Goal: Task Accomplishment & Management: Manage account settings

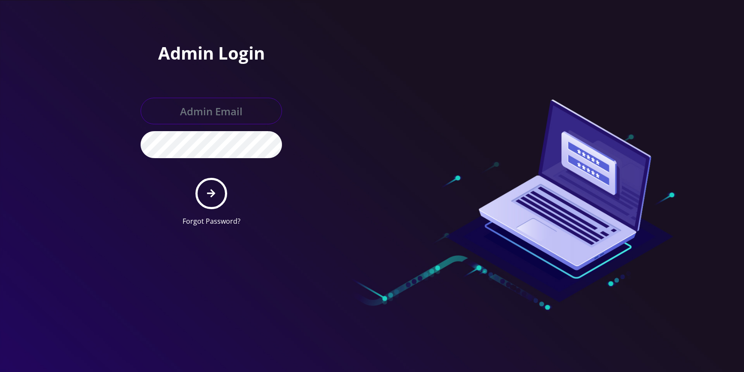
type input "jasper@britewireless.com"
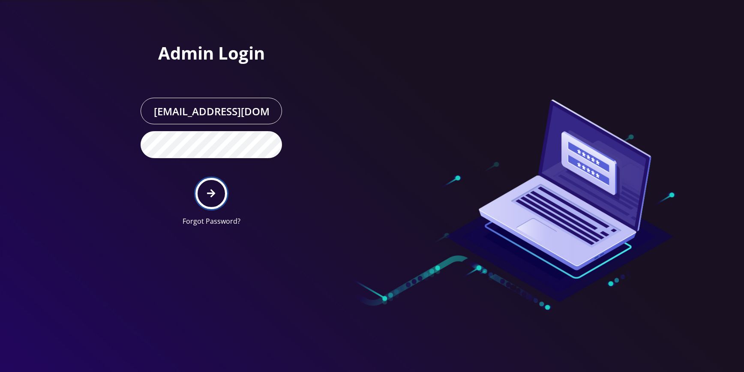
click at [214, 183] on button "submit" at bounding box center [211, 193] width 31 height 31
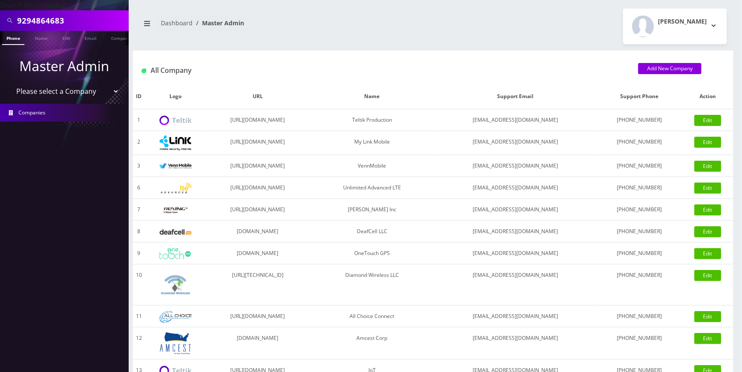
click at [74, 20] on input "9294864683" at bounding box center [71, 20] width 109 height 16
paste input "5619921"
type input "9295619921"
click at [16, 38] on link "Phone" at bounding box center [13, 38] width 22 height 14
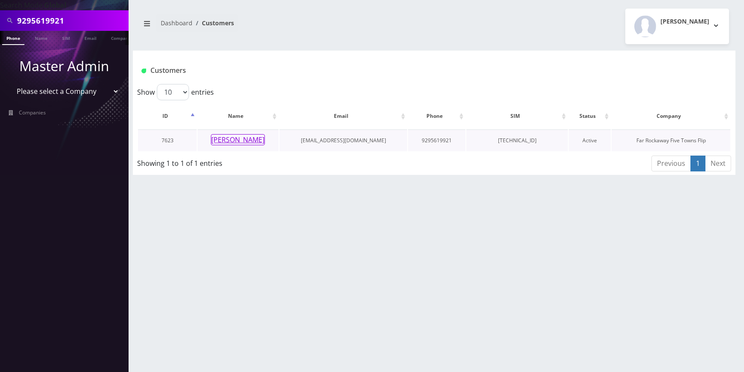
click at [249, 142] on button "Esther Palacci" at bounding box center [238, 139] width 54 height 11
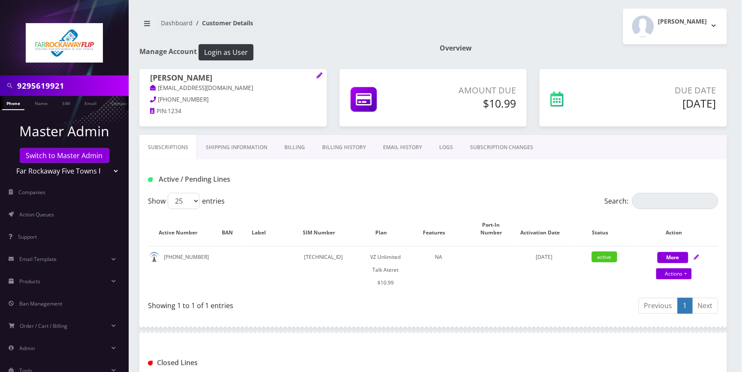
click at [301, 142] on link "Billing" at bounding box center [295, 147] width 38 height 25
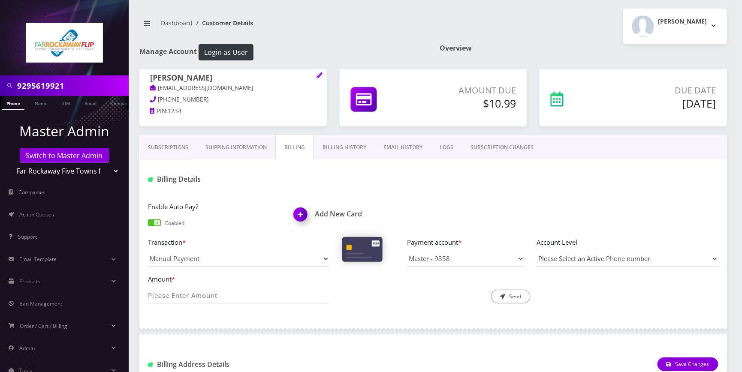
click at [87, 85] on input "9295619921" at bounding box center [71, 86] width 109 height 16
drag, startPoint x: 87, startPoint y: 181, endPoint x: 99, endPoint y: 178, distance: 13.3
click at [98, 178] on ul "Master Admin Switch to Master Admin Teltik Production My Link Mobile VennMobile…" at bounding box center [64, 250] width 129 height 280
drag, startPoint x: 104, startPoint y: 171, endPoint x: 81, endPoint y: 170, distance: 22.3
click at [104, 171] on select "Teltik Production My Link Mobile VennMobile Unlimited Advanced LTE Rexing Inc D…" at bounding box center [64, 171] width 109 height 16
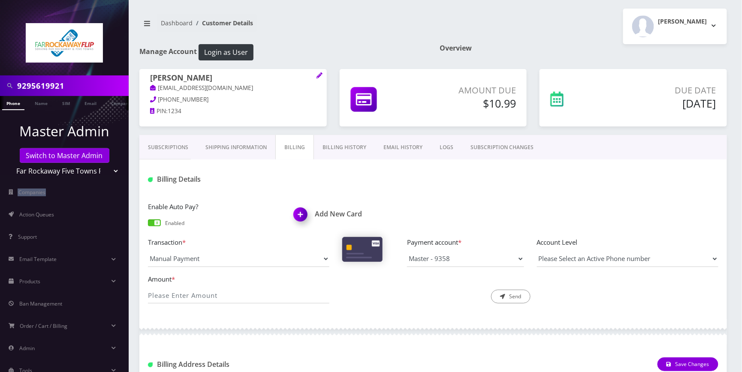
select select "1"
click at [10, 163] on select "Teltik Production My Link Mobile VennMobile Unlimited Advanced LTE Rexing Inc D…" at bounding box center [64, 171] width 109 height 16
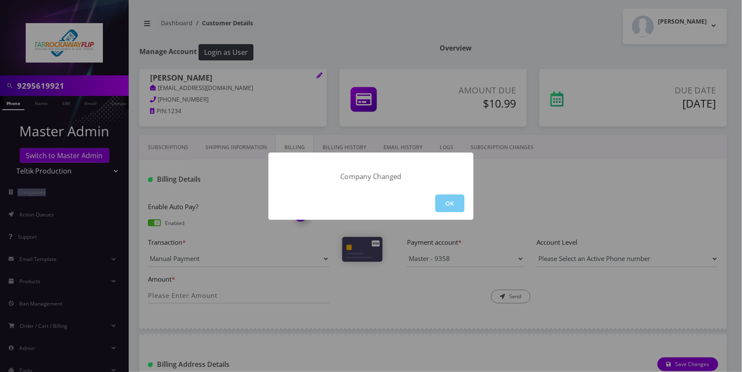
click at [457, 204] on button "OK" at bounding box center [449, 204] width 29 height 18
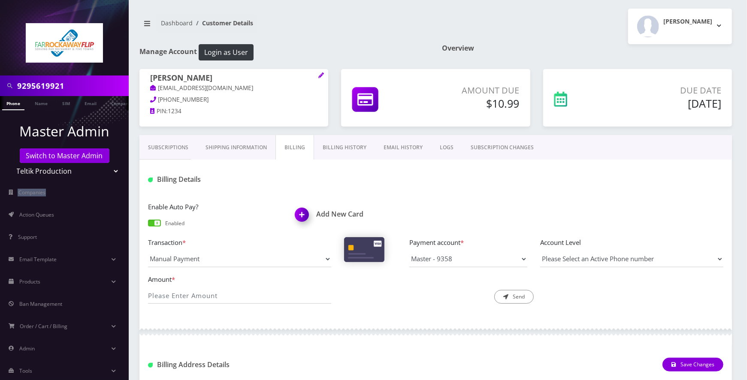
click at [66, 85] on input "9295619921" at bounding box center [71, 86] width 109 height 16
paste input "7325694159"
type input "7325694159"
click at [18, 103] on link "Phone" at bounding box center [13, 103] width 22 height 14
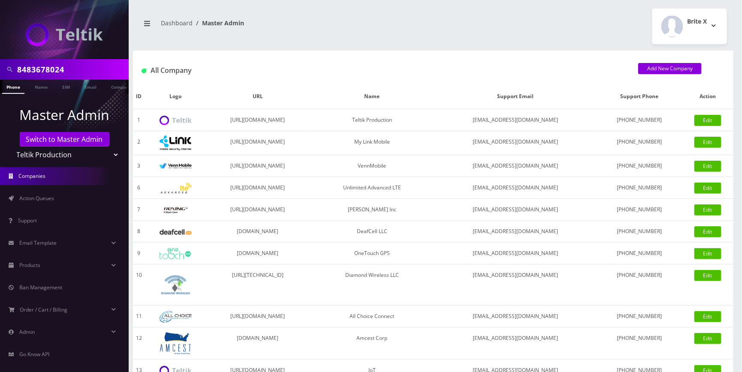
type input "8483678024"
click at [22, 90] on link "Phone" at bounding box center [13, 87] width 22 height 14
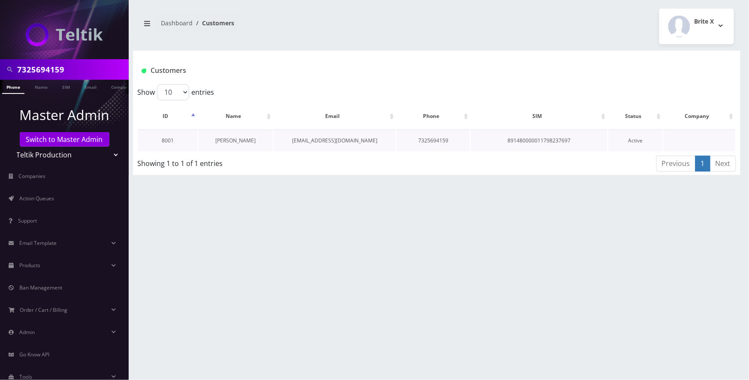
click at [236, 137] on link "[PERSON_NAME]" at bounding box center [235, 140] width 40 height 7
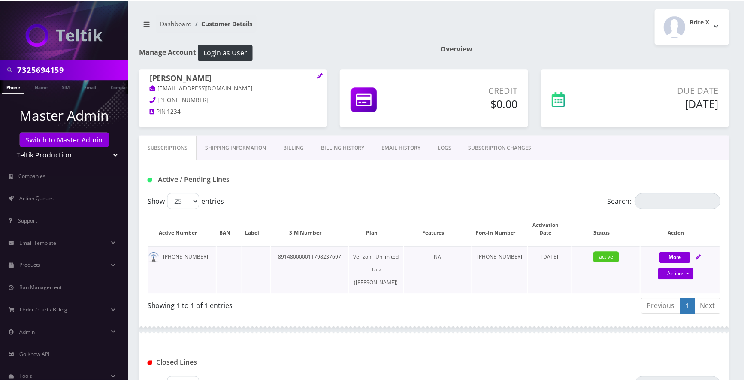
scroll to position [86, 0]
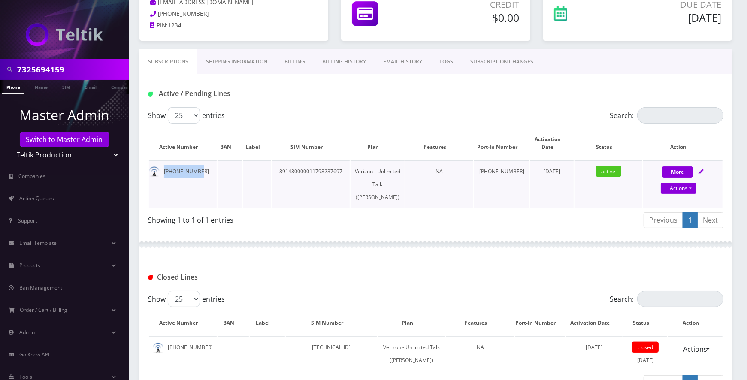
drag, startPoint x: 203, startPoint y: 172, endPoint x: 165, endPoint y: 169, distance: 38.7
click at [165, 169] on td "732-569-4159" at bounding box center [183, 184] width 68 height 48
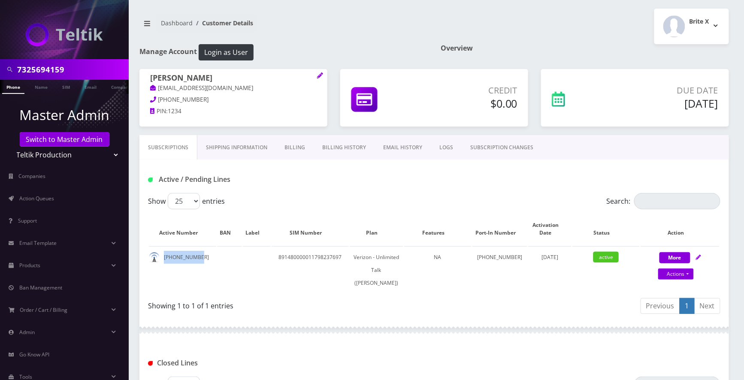
click at [341, 151] on link "Billing History" at bounding box center [343, 147] width 61 height 25
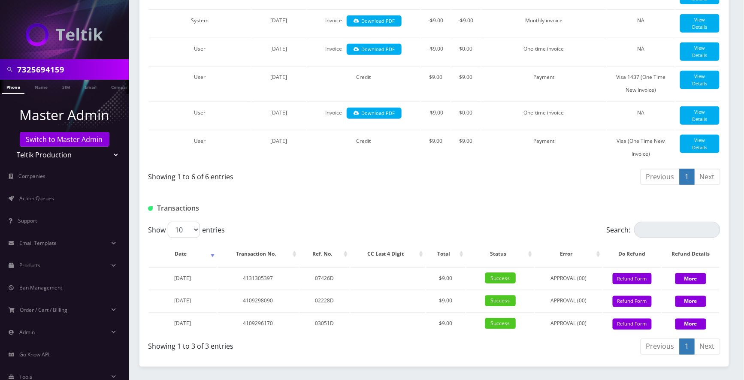
scroll to position [343, 0]
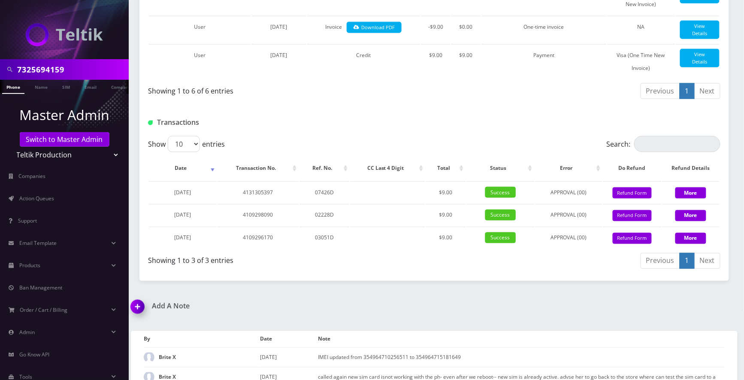
click at [141, 312] on img at bounding box center [139, 309] width 25 height 25
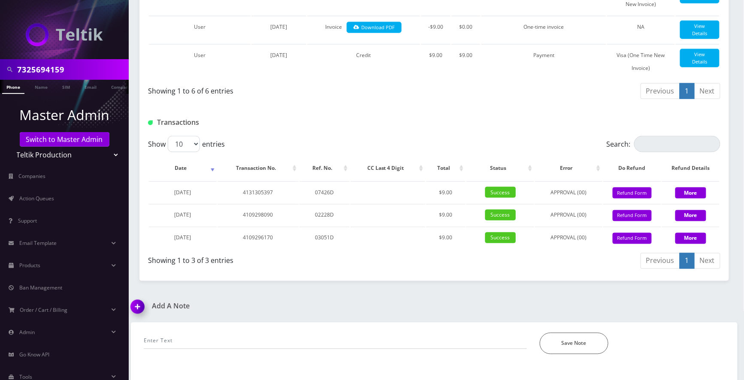
scroll to position [443, 0]
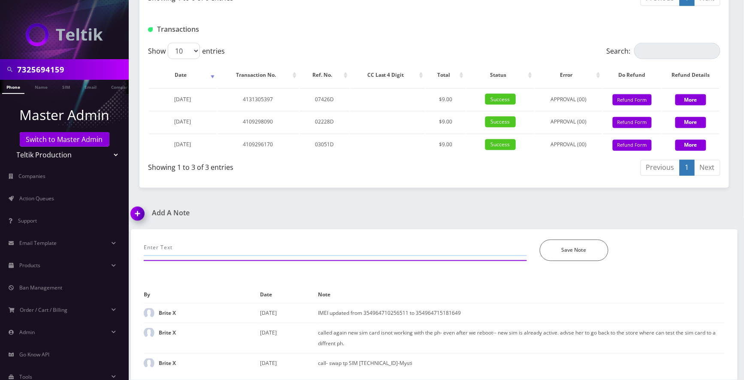
drag, startPoint x: 196, startPoint y: 250, endPoint x: 379, endPoint y: 8, distance: 303.7
click at [226, 250] on input "text" at bounding box center [335, 248] width 383 height 16
type input "call-add a plan. it's working now-jas"
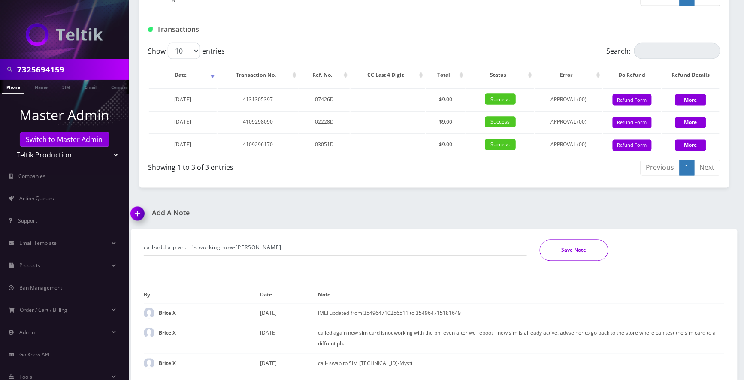
click at [600, 241] on button "Save Note" at bounding box center [573, 250] width 69 height 21
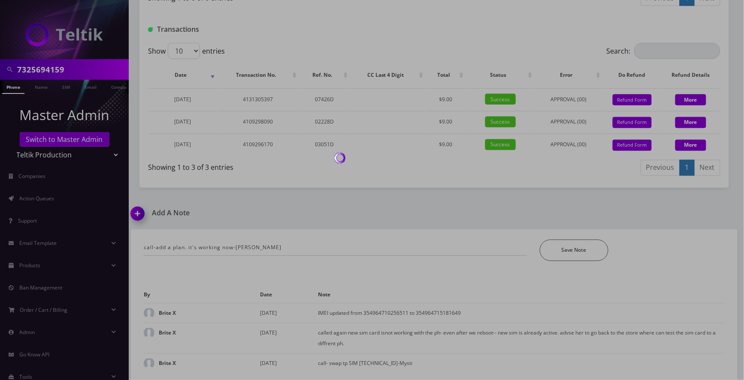
scroll to position [414, 0]
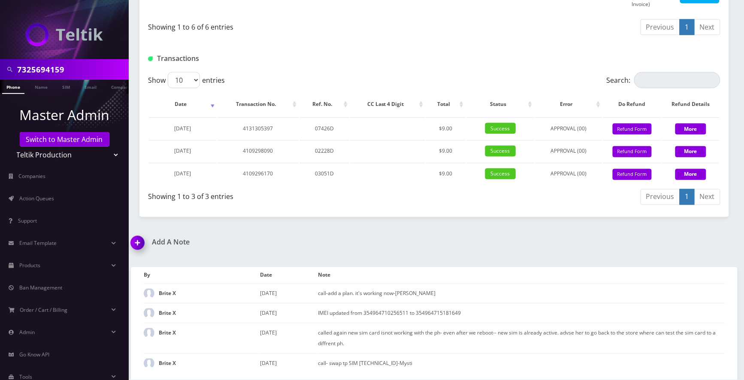
click at [84, 69] on input "7325694159" at bounding box center [71, 69] width 109 height 16
paste input "[TECHNICAL_ID]"
type input "[TECHNICAL_ID]"
click at [68, 86] on link "SIM" at bounding box center [66, 87] width 16 height 14
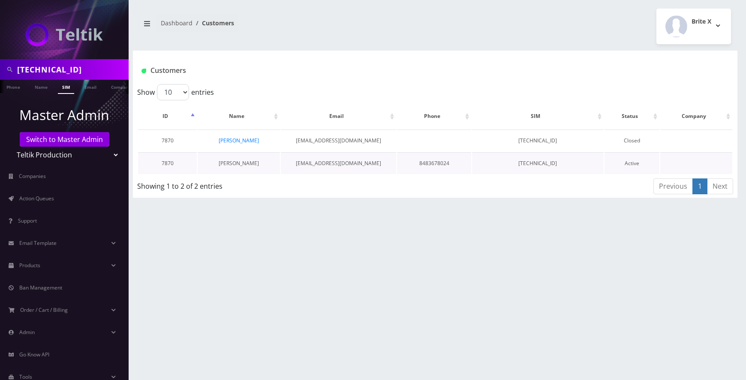
click at [240, 163] on link "[PERSON_NAME]" at bounding box center [239, 163] width 40 height 7
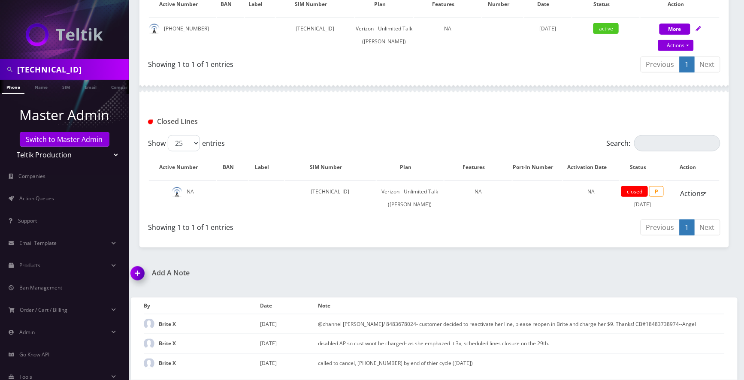
scroll to position [70, 0]
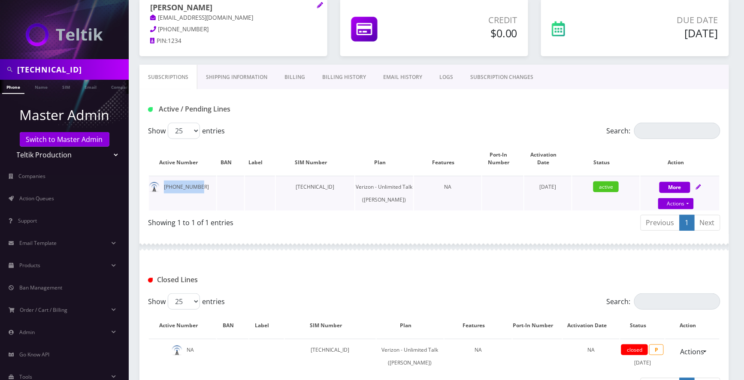
drag, startPoint x: 198, startPoint y: 188, endPoint x: 163, endPoint y: 188, distance: 34.7
click at [163, 188] on td "[PHONE_NUMBER]" at bounding box center [182, 193] width 67 height 35
copy td "[PHONE_NUMBER]"
click at [298, 81] on link "Billing" at bounding box center [295, 77] width 38 height 25
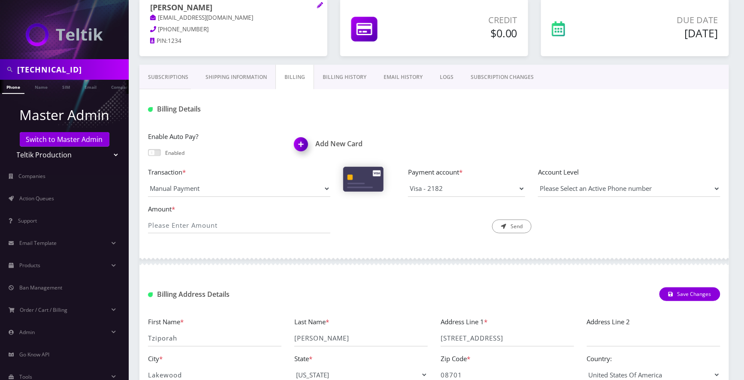
click at [347, 77] on link "Billing History" at bounding box center [344, 77] width 61 height 25
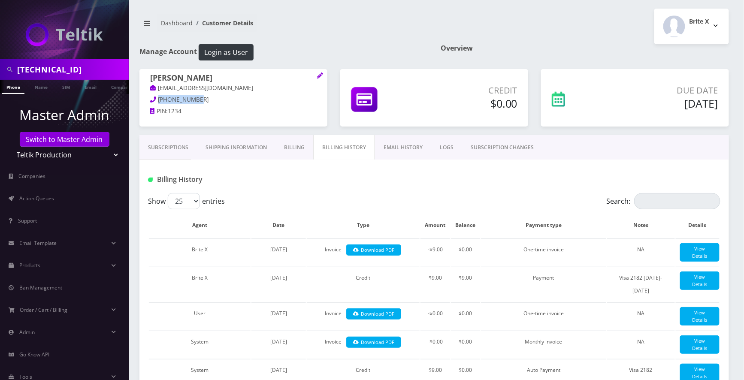
drag, startPoint x: 203, startPoint y: 101, endPoint x: 158, endPoint y: 100, distance: 45.0
click at [158, 100] on p "[PHONE_NUMBER]" at bounding box center [233, 99] width 166 height 9
copy span "[PHONE_NUMBER]"
click at [182, 149] on link "Subscriptions" at bounding box center [167, 147] width 57 height 25
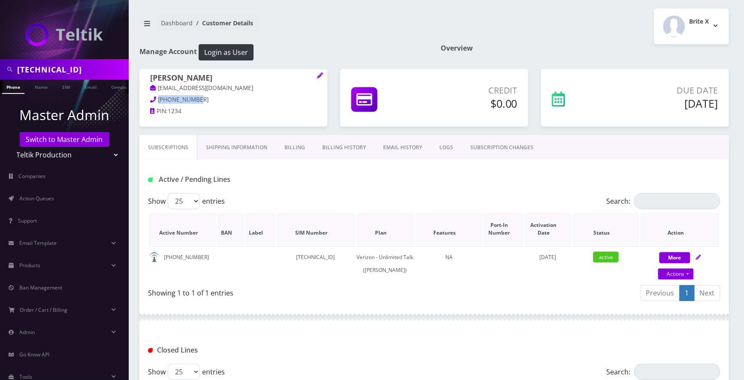
scroll to position [254, 0]
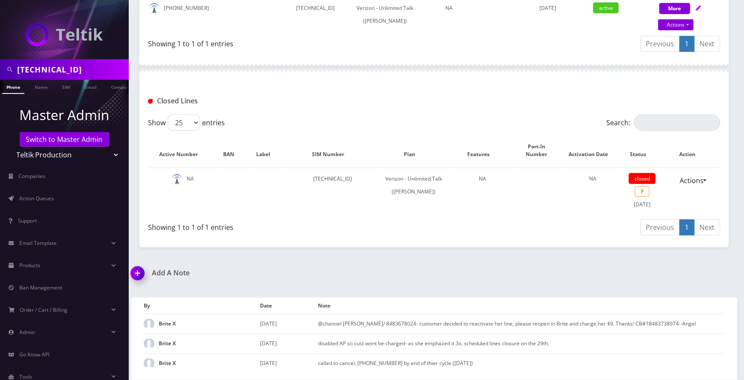
click at [141, 268] on img at bounding box center [139, 276] width 25 height 25
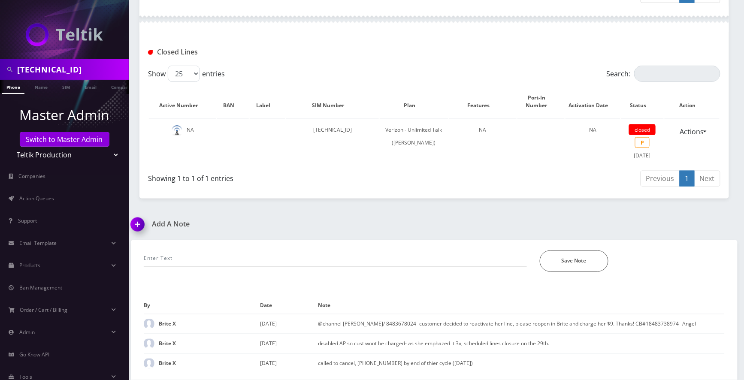
click at [241, 248] on div "*Please Enter Note Save Note" at bounding box center [434, 256] width 594 height 32
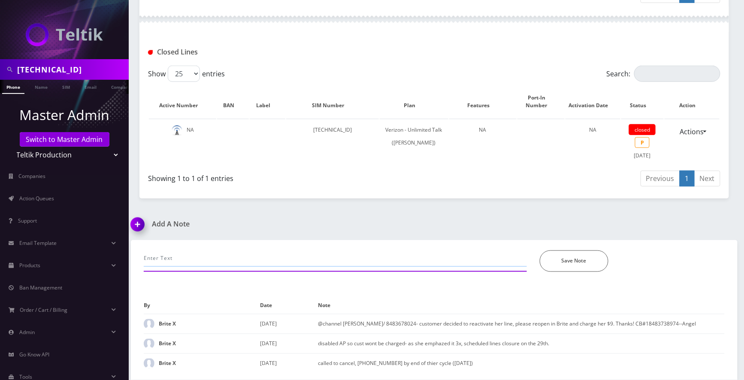
click at [237, 260] on input "text" at bounding box center [335, 258] width 383 height 16
type input "c"
type input "a"
type input "t"
type input "a"
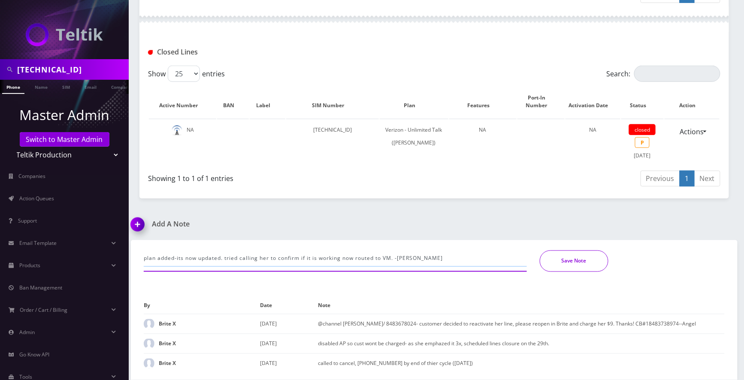
type input "plan added-its now updated. tried calling her to confirm if it is working now r…"
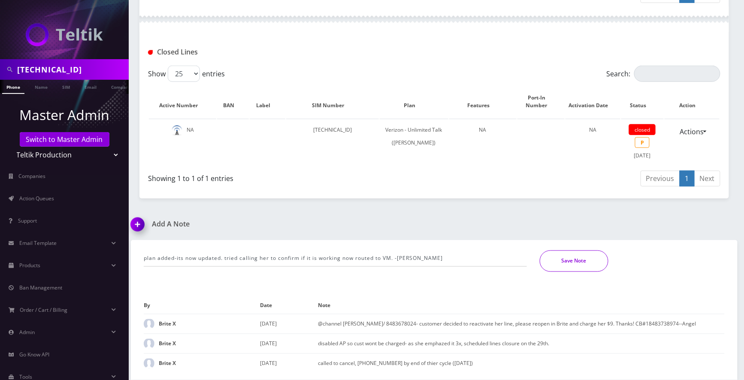
click at [573, 257] on button "Save Note" at bounding box center [573, 260] width 69 height 21
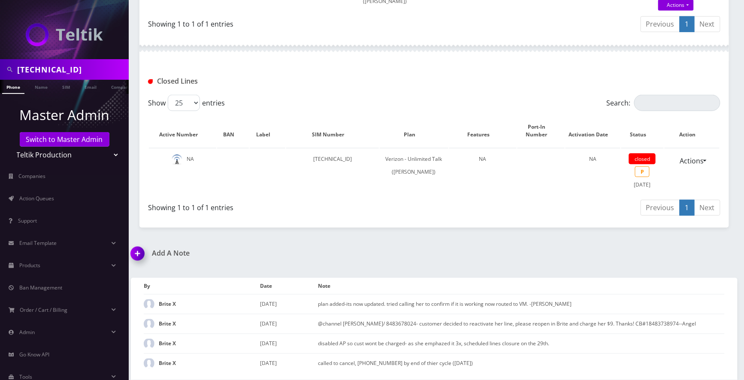
scroll to position [274, 0]
